Goal: Check status: Check status

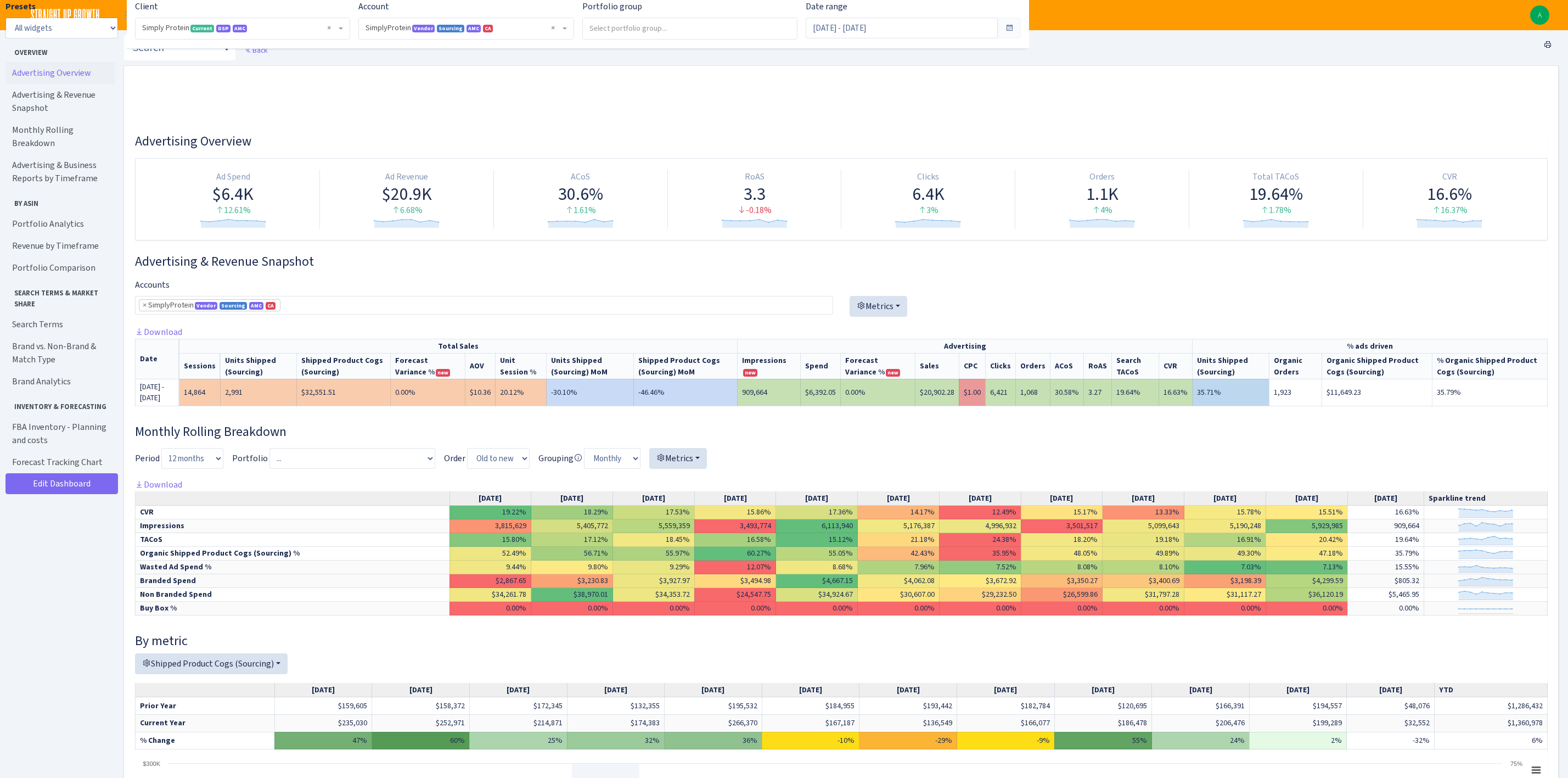
select select "1288314143782501"
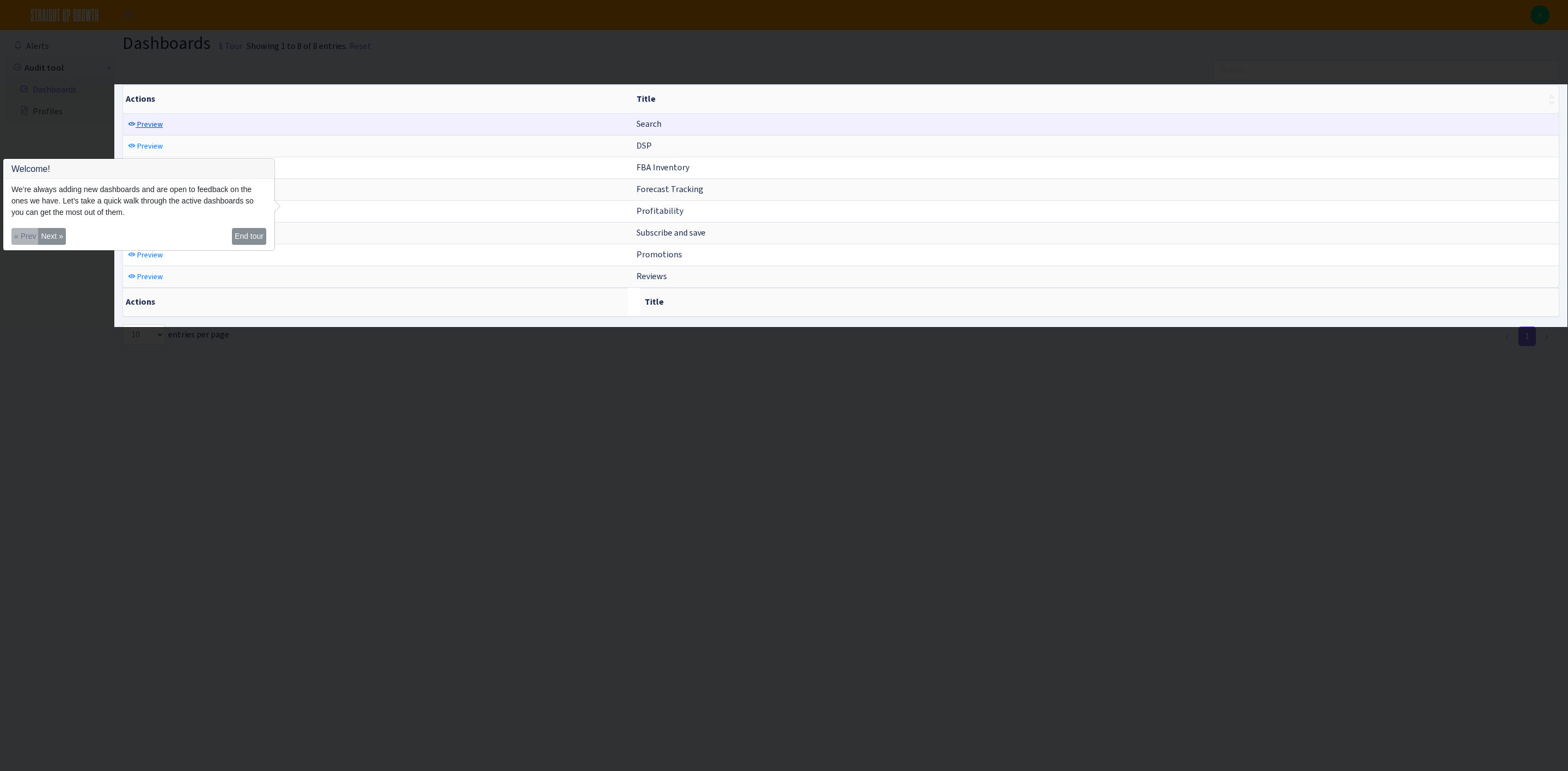
click at [151, 127] on span "Preview" at bounding box center [150, 124] width 26 height 10
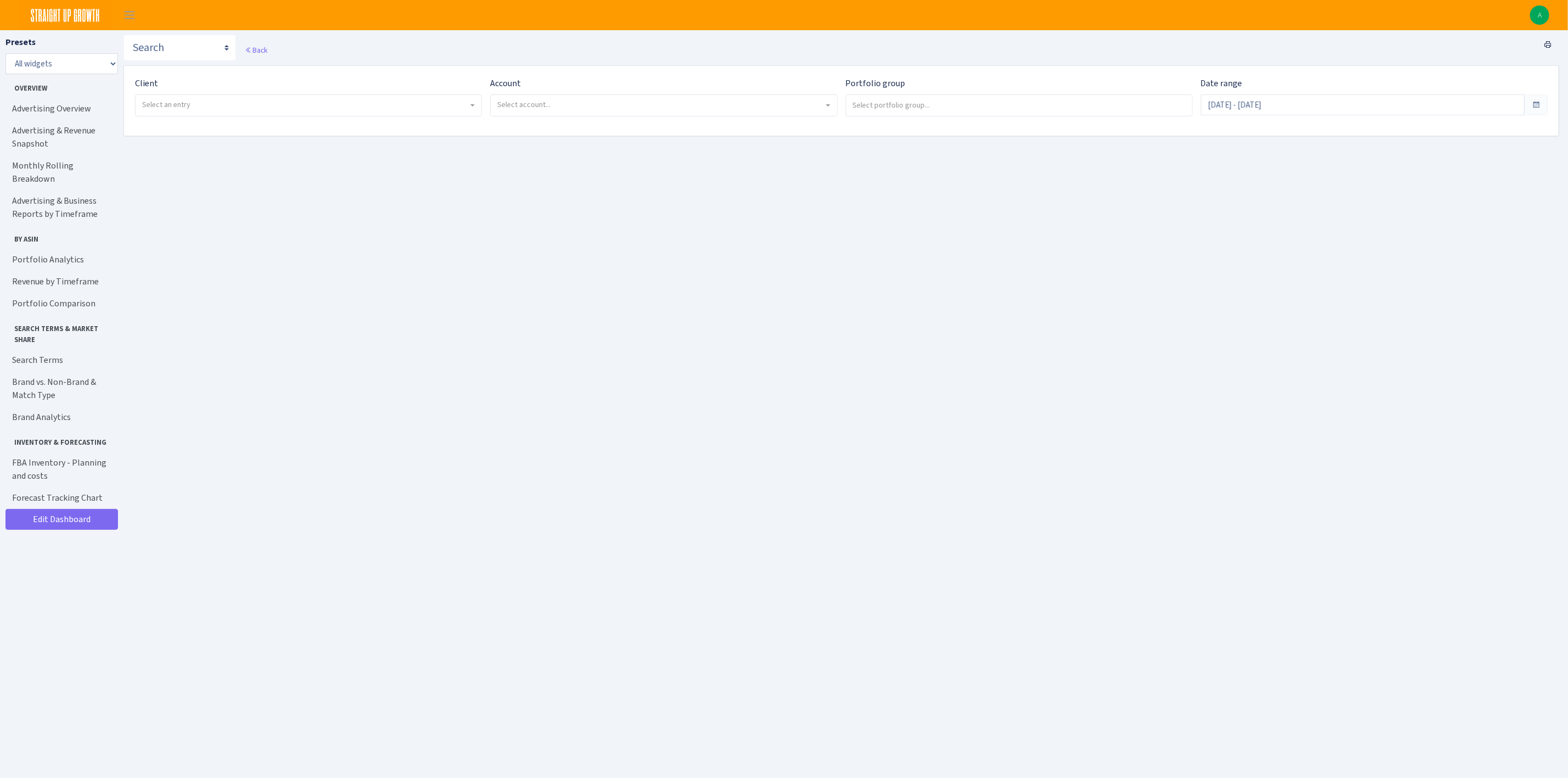
click at [249, 103] on span "Select an entry" at bounding box center [305, 105] width 326 height 11
select select "332"
select select
click at [608, 102] on span "Select account..." at bounding box center [660, 105] width 326 height 11
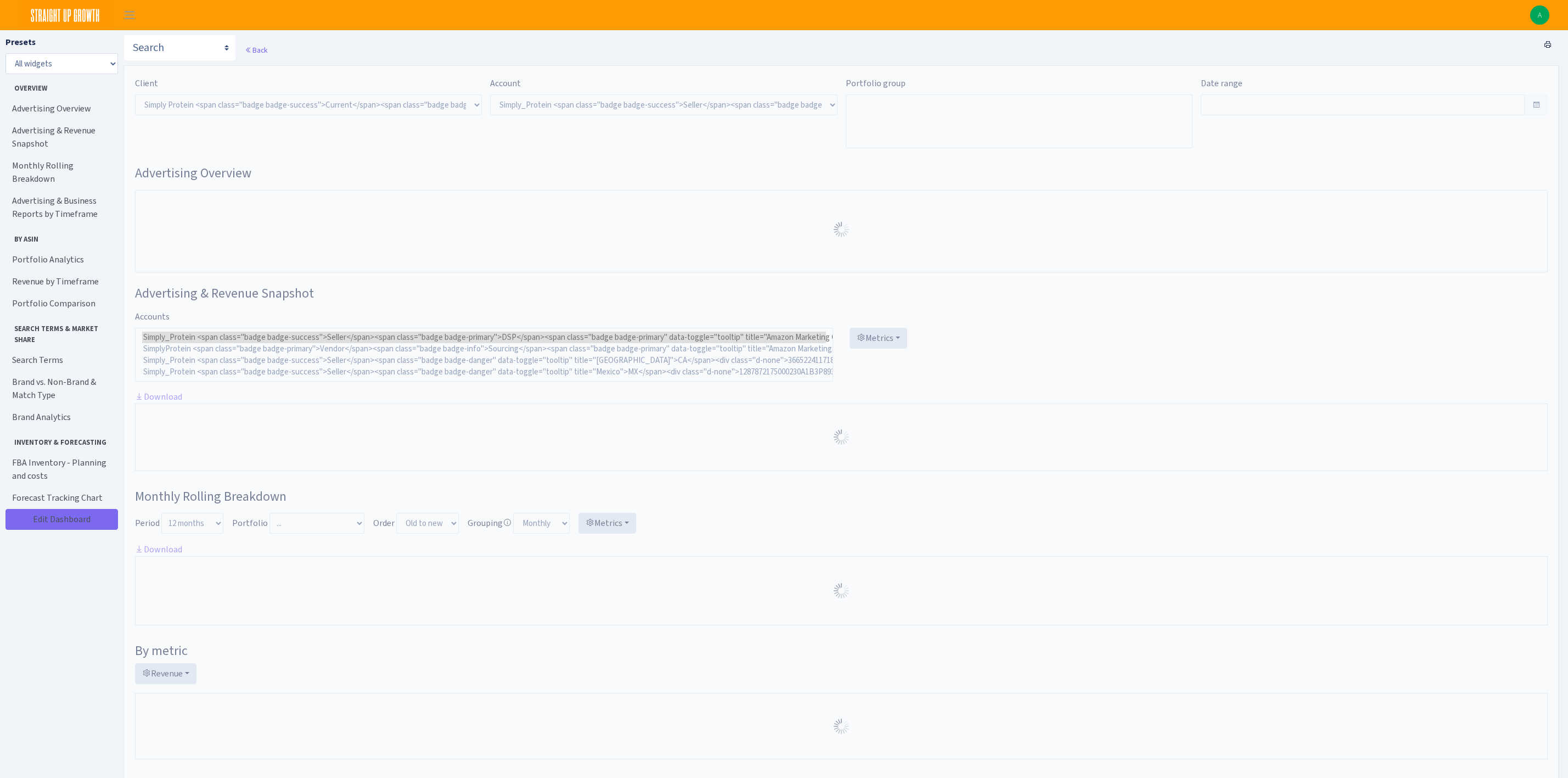
select select "470438976738569"
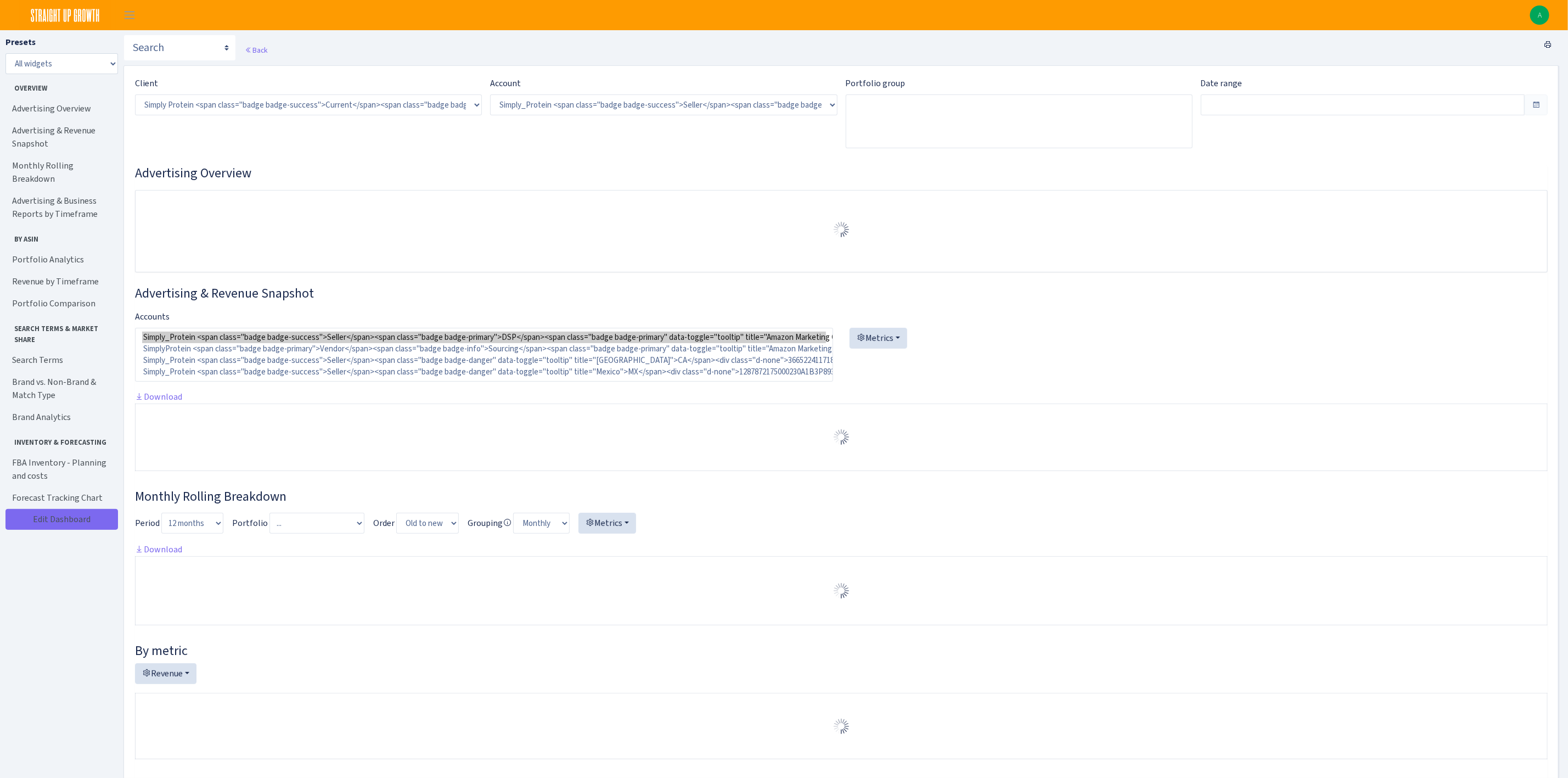
type input "Jul 13, 2025 - Aug 11, 2025"
type input "Jun 13, 2025 - Jul 12, 2025"
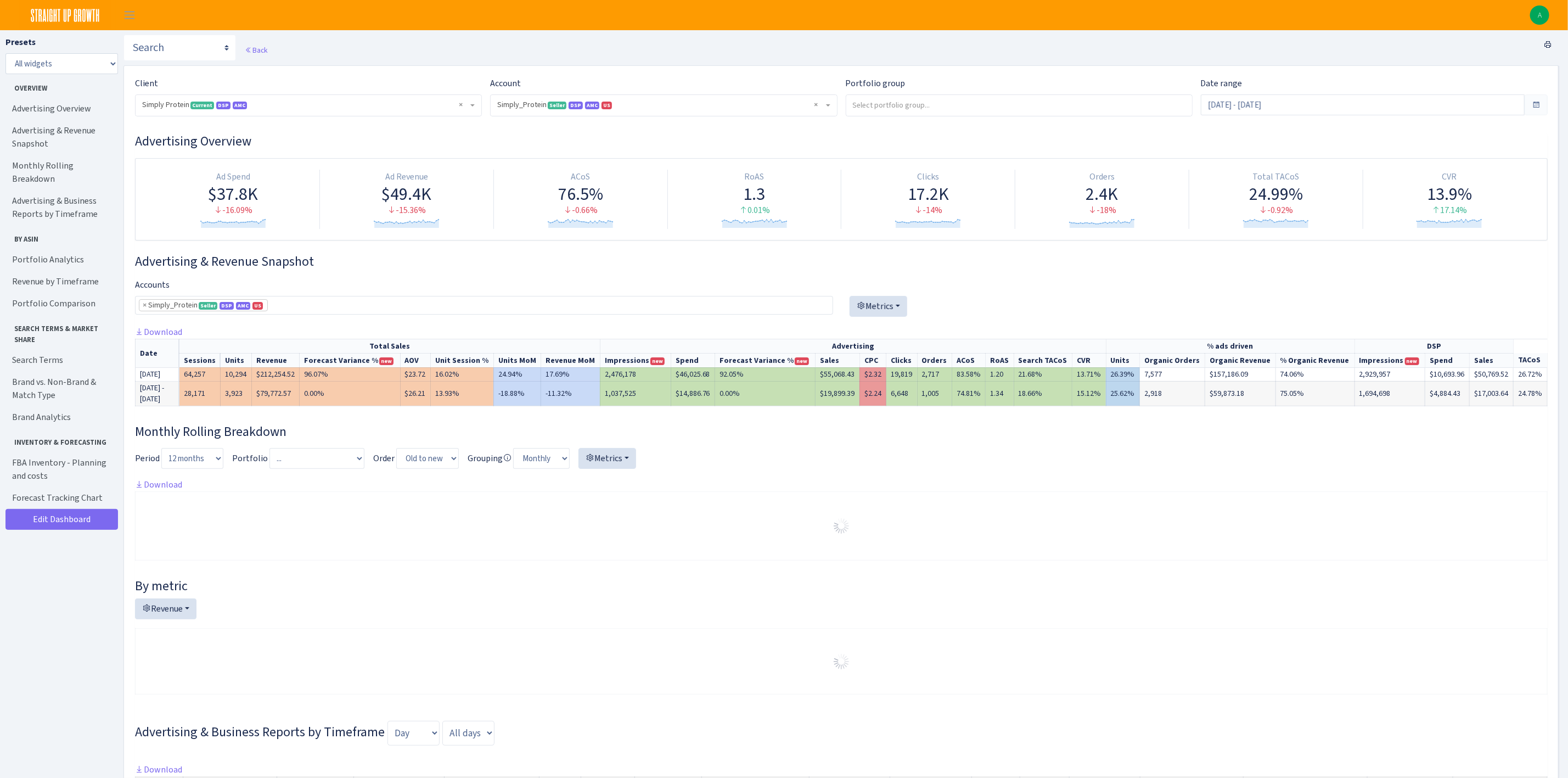
click at [631, 117] on div "Account ) Select account... Simply_Protein <span class="badge badge-success">Se…" at bounding box center [659, 101] width 355 height 49
click at [631, 103] on span "× Simply_Protein Seller DSP AMC US 470438976738569A1B3P8939UXC7XENTITYMWGWG0Y0T…" at bounding box center [660, 105] width 326 height 11
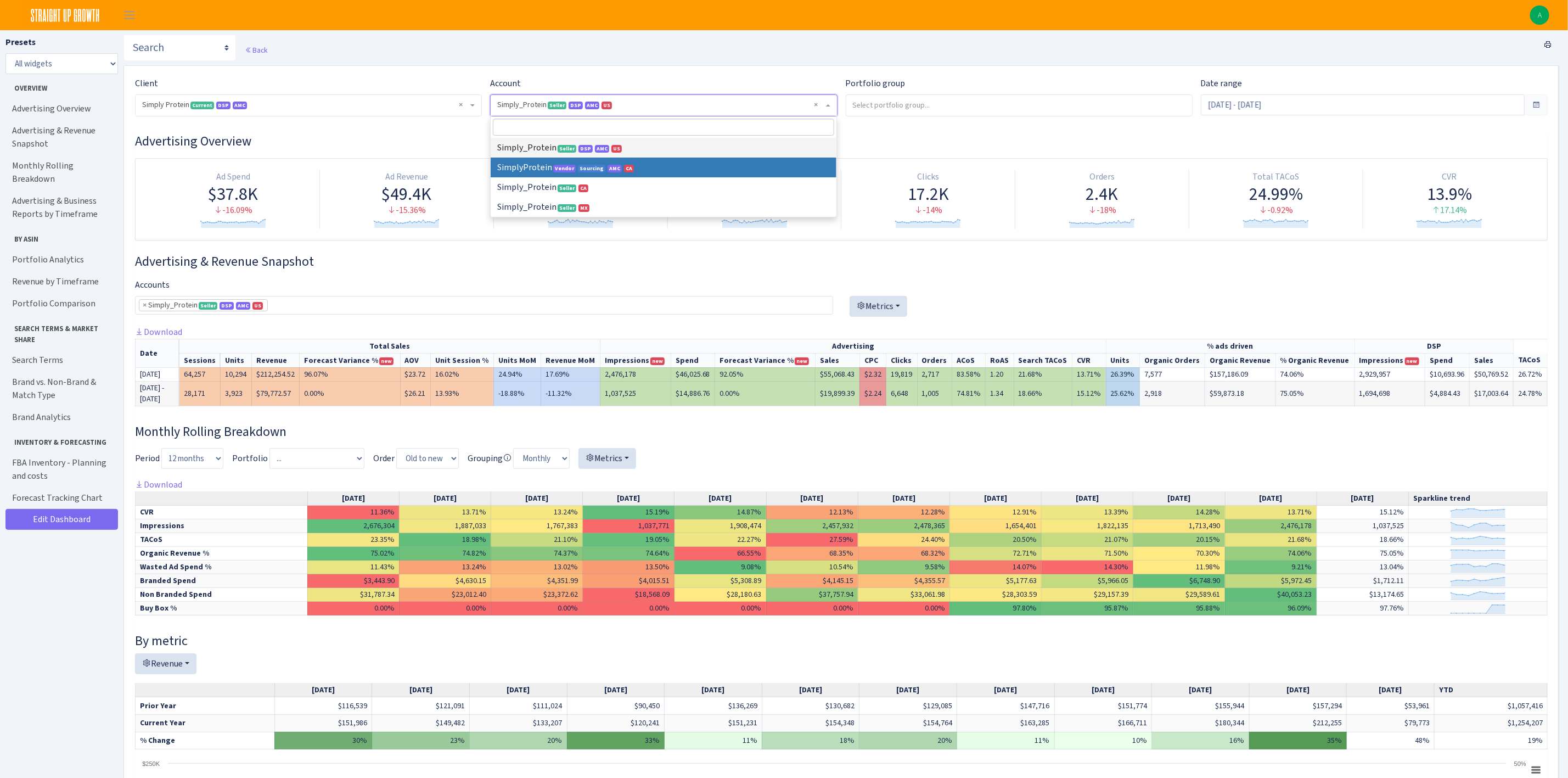
select select
select select "1288314143782501"
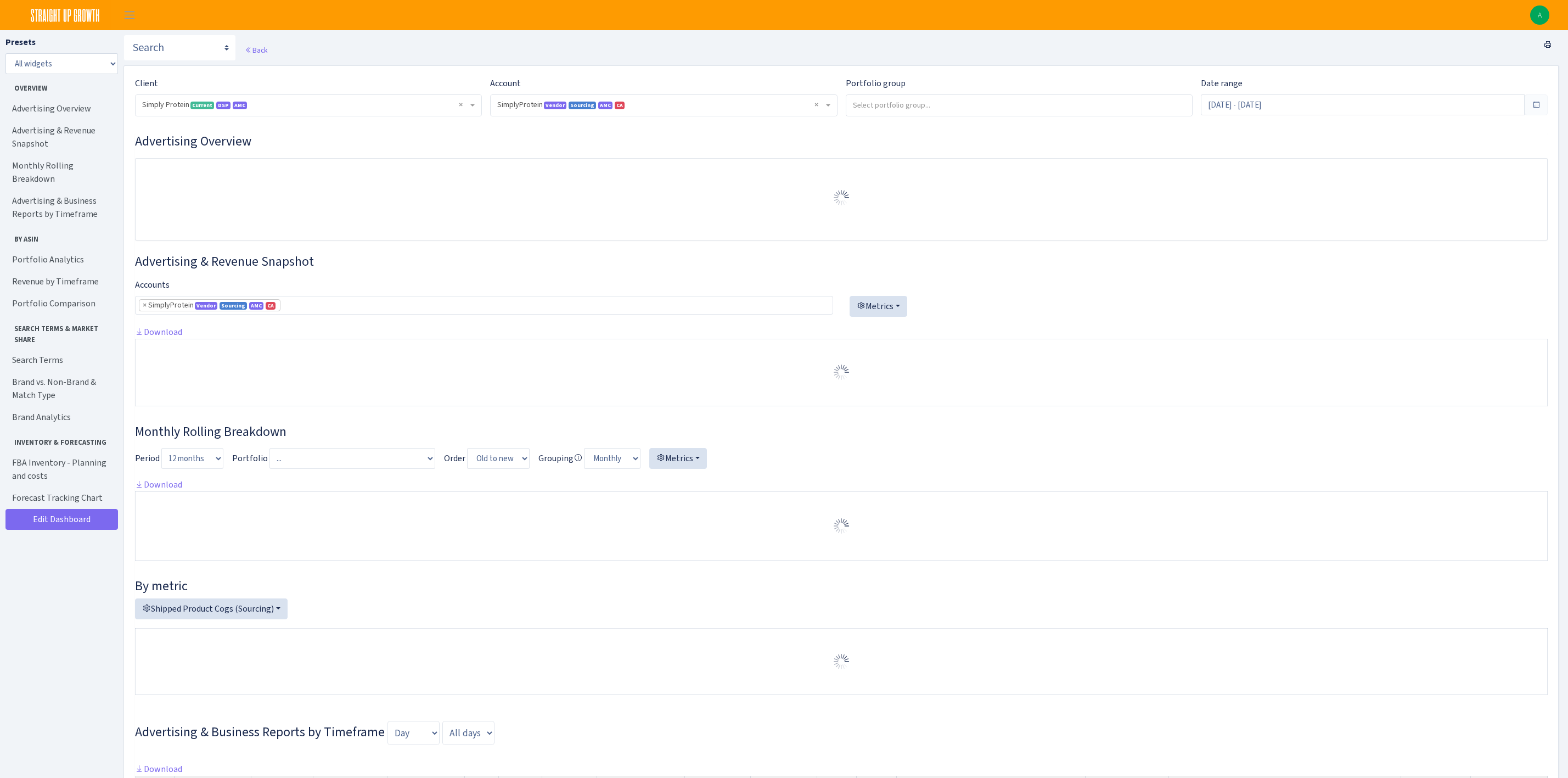
select select "1288314143782501"
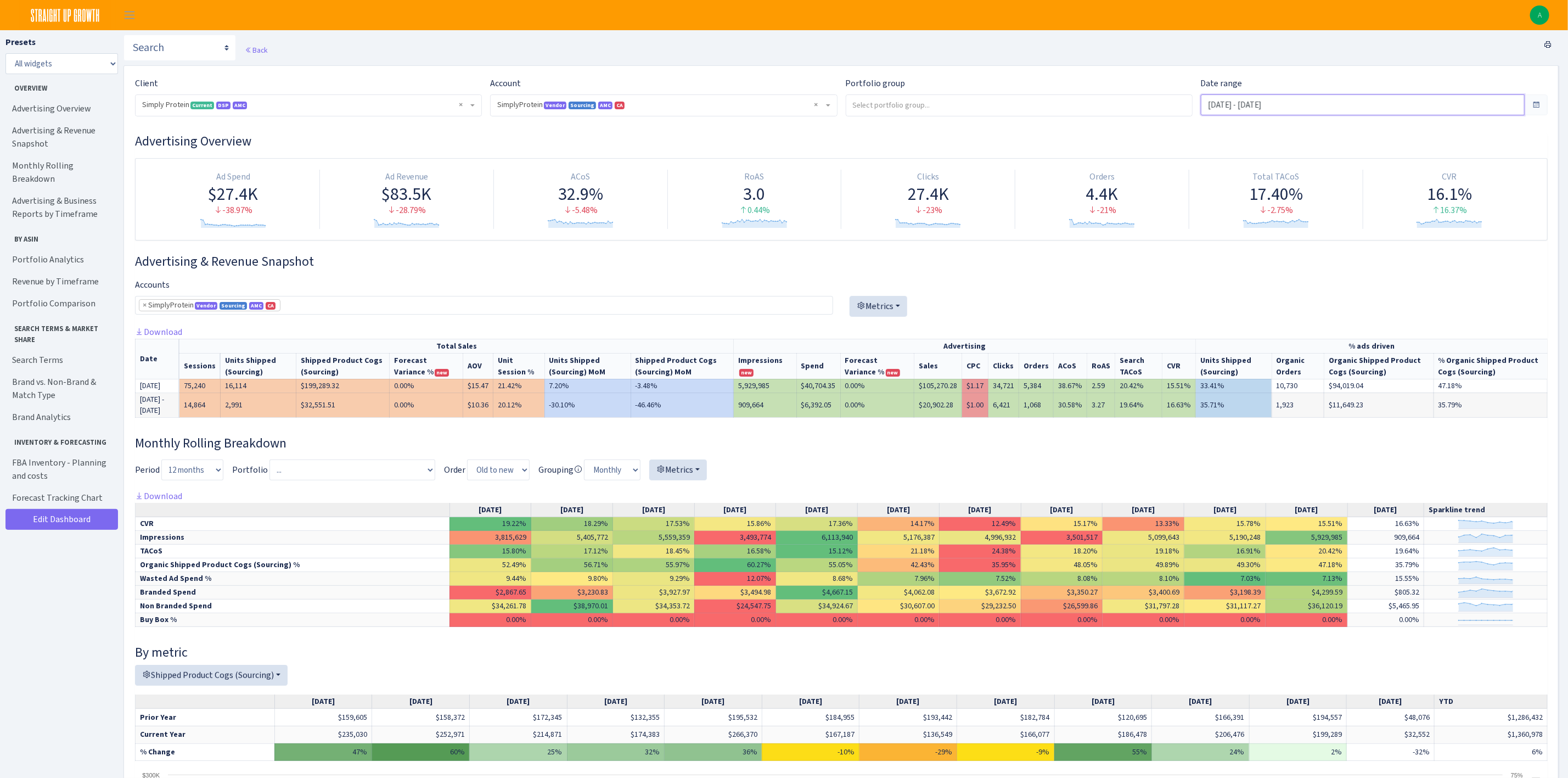
click at [1292, 107] on input "[DATE] - [DATE]" at bounding box center [1363, 105] width 324 height 21
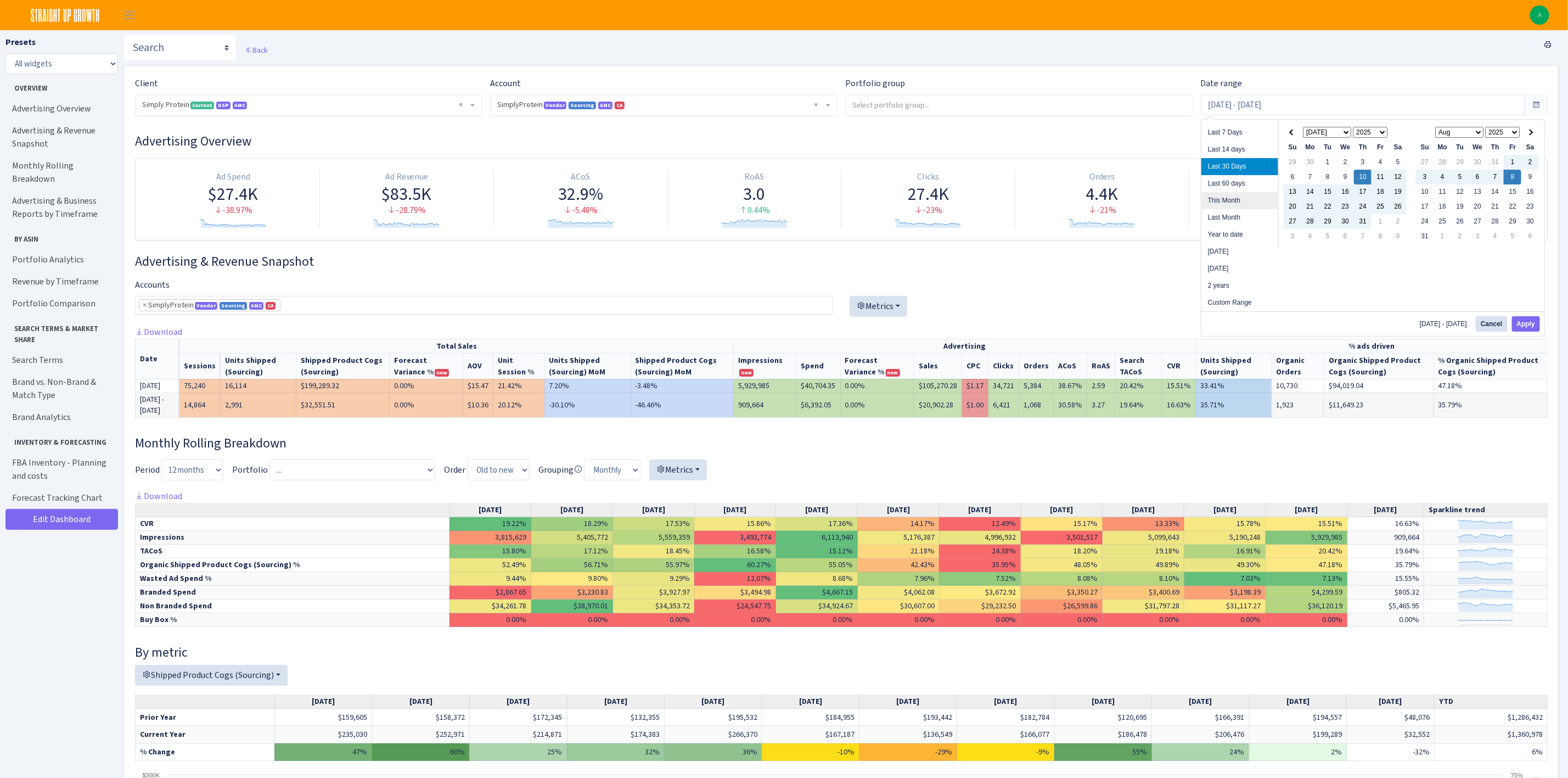
click at [1250, 198] on li "This Month" at bounding box center [1240, 201] width 77 height 17
type input "[DATE] - [DATE]"
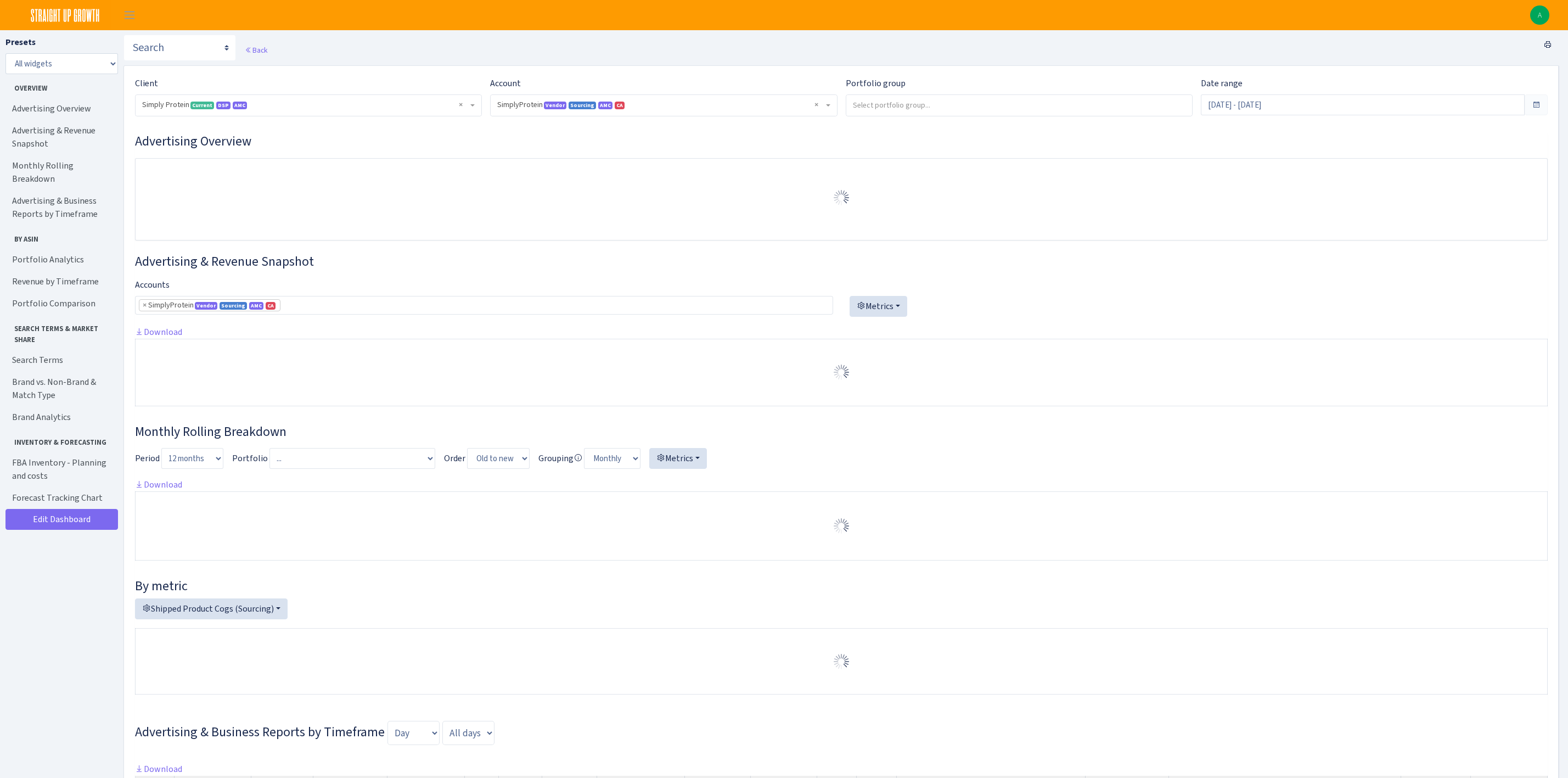
select select "1288314143782501"
